Goal: Information Seeking & Learning: Learn about a topic

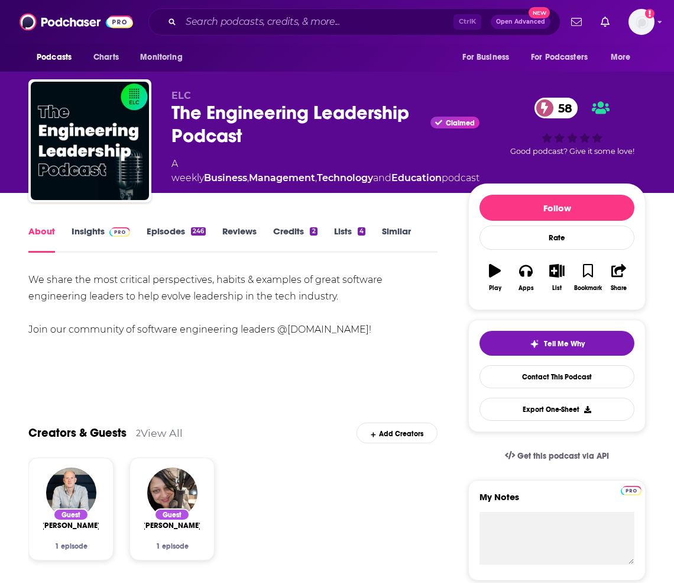
click at [159, 230] on link "Episodes 246" at bounding box center [176, 238] width 59 height 27
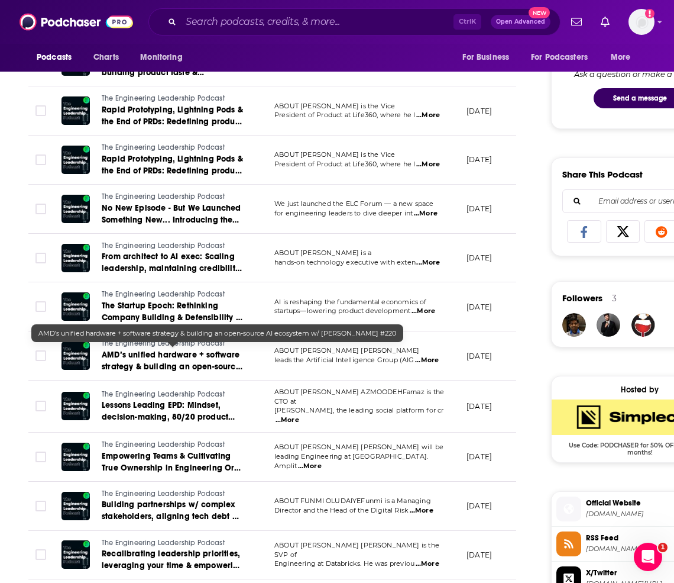
click at [190, 350] on span "AMD’s unified hardware + software strategy & building an open-source AI ecosyst…" at bounding box center [172, 373] width 141 height 46
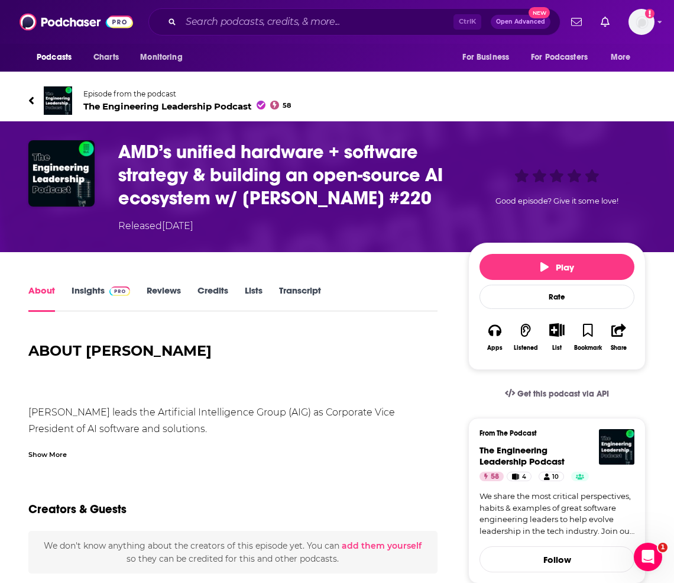
click at [105, 295] on span at bounding box center [117, 290] width 25 height 11
